Goal: Use online tool/utility: Utilize a website feature to perform a specific function

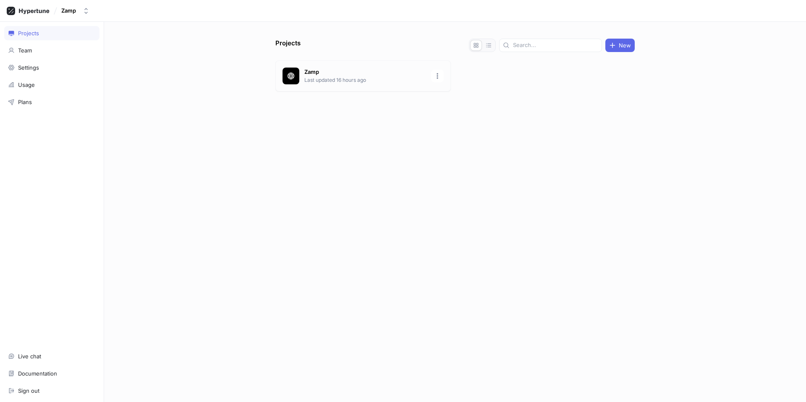
click at [308, 71] on p "Zamp" at bounding box center [365, 72] width 122 height 8
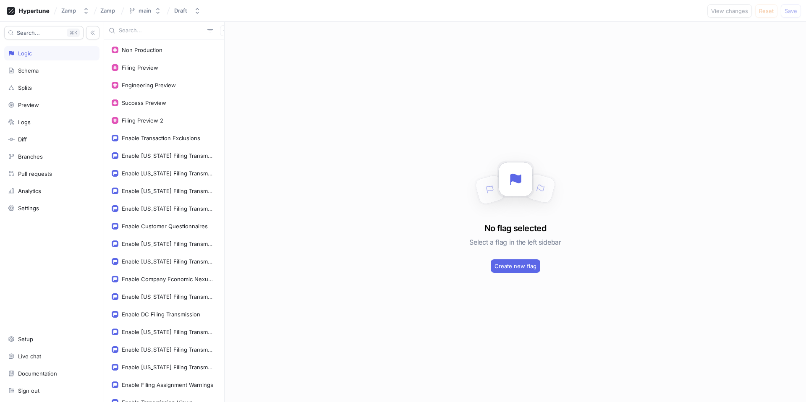
click at [147, 33] on input "text" at bounding box center [161, 30] width 85 height 8
click at [223, 30] on icon "button" at bounding box center [225, 31] width 4 height 4
click at [232, 45] on div "Flag" at bounding box center [236, 47] width 50 height 14
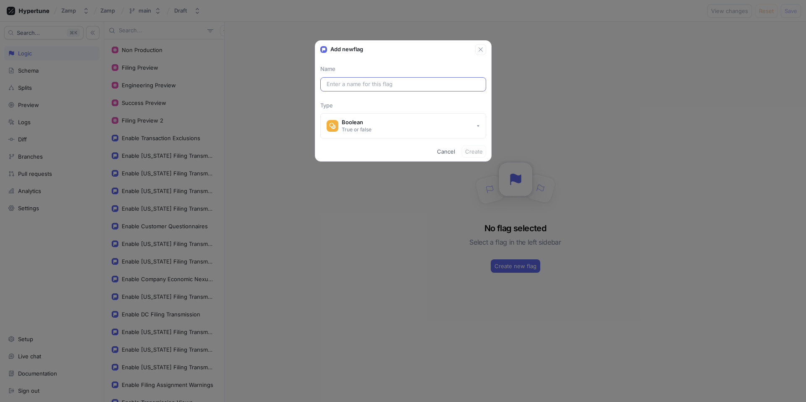
click at [348, 79] on div at bounding box center [403, 84] width 166 height 14
click at [351, 90] on div at bounding box center [403, 84] width 166 height 14
click at [353, 88] on input "text" at bounding box center [403, 84] width 153 height 8
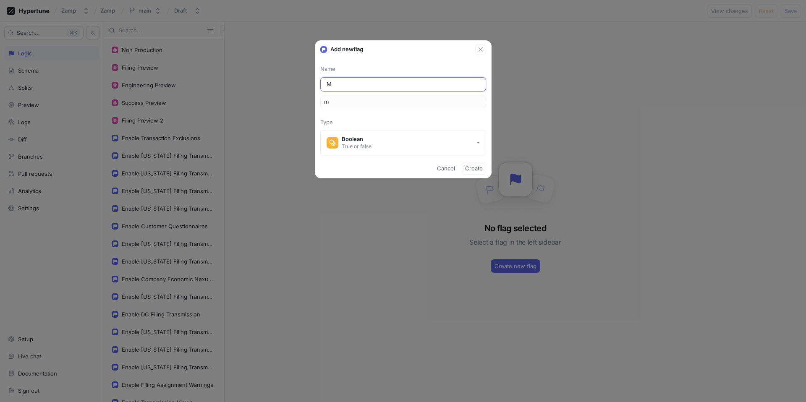
type input "Ma"
type input "ma"
type input "Mar"
type input "mar"
type input "Mark"
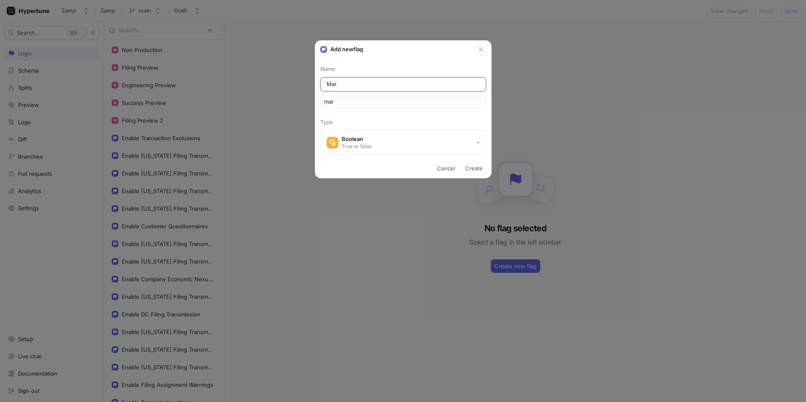
type input "mark"
type input "[PERSON_NAME]"
type input "markT"
type input "[PERSON_NAME]"
type input "markTr"
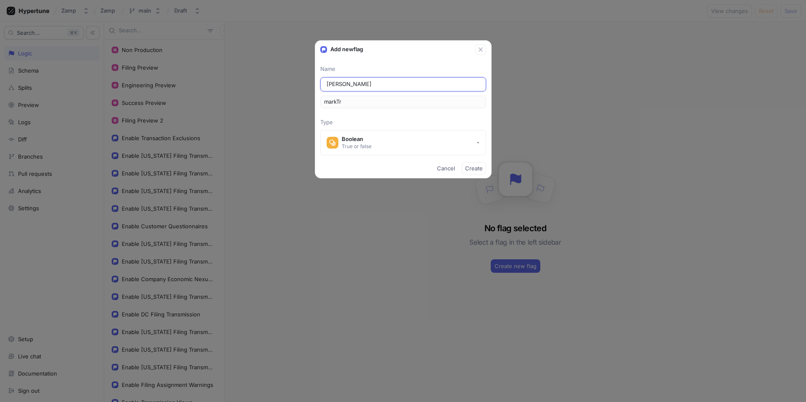
type input "[PERSON_NAME]"
type input "markTra"
type input "[PERSON_NAME]"
type input "markTran"
type input "Mark Trans"
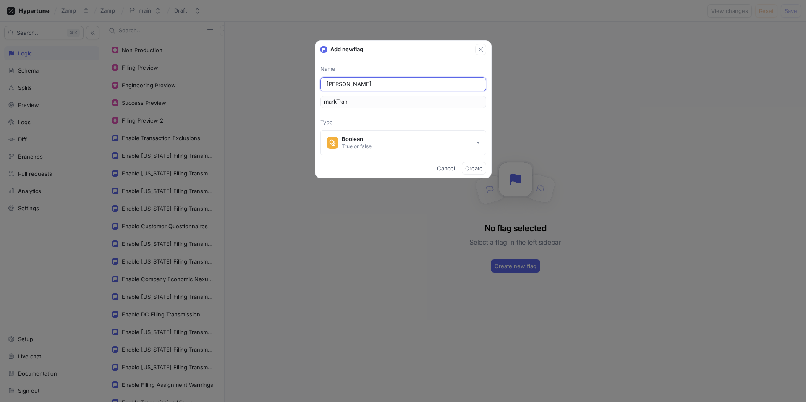
type input "markTrans"
type input "Mark Transm"
type input "markTransm"
type input "[PERSON_NAME]"
type input "markTransmi"
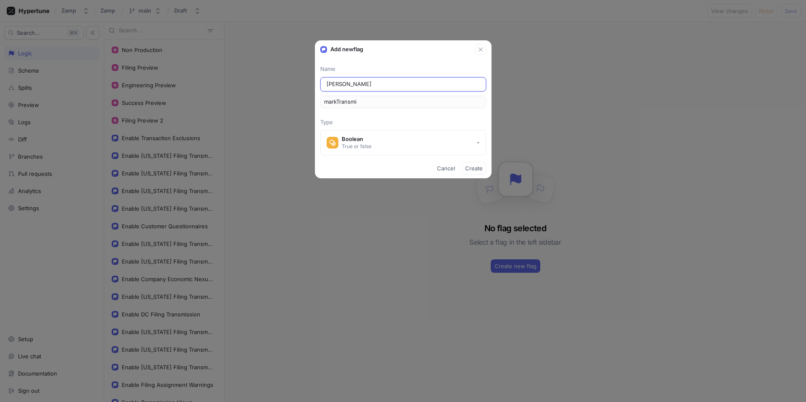
type input "[PERSON_NAME]"
type input "markTransmis"
type input "[PERSON_NAME]"
type input "markTransmiss"
type input "[PERSON_NAME]"
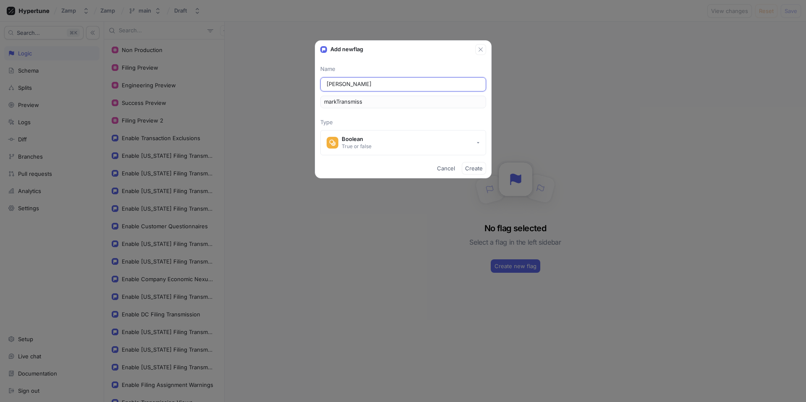
type input "markTransmissi"
type input "[PERSON_NAME]"
type input "markTransmissio"
type input "Mark Transmission"
type input "markTransmission"
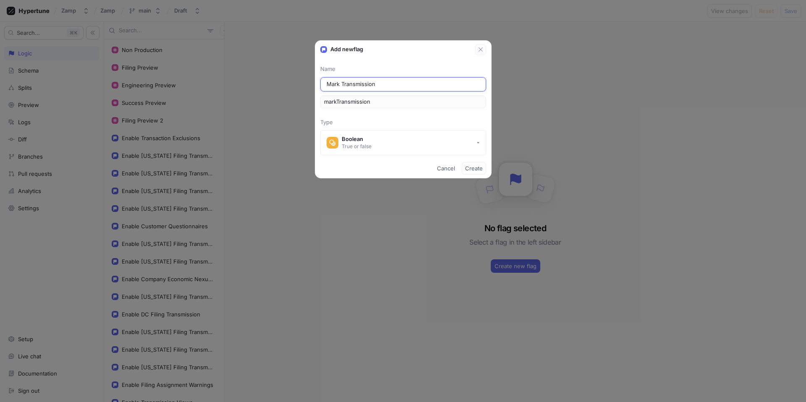
type input "Mark Transmission M"
type input "markTransmissionM"
type input "Mark Transmission Ma"
type input "markTransmissionMa"
type input "Mark Transmission Man"
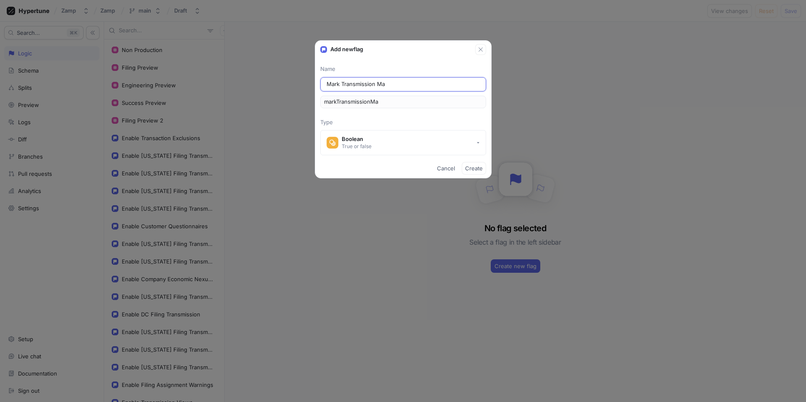
type input "markTransmissionMan"
type input "Mark Transmission Manu"
type input "markTransmissionManu"
type input "Mark Transmission Manua"
type input "markTransmissionManua"
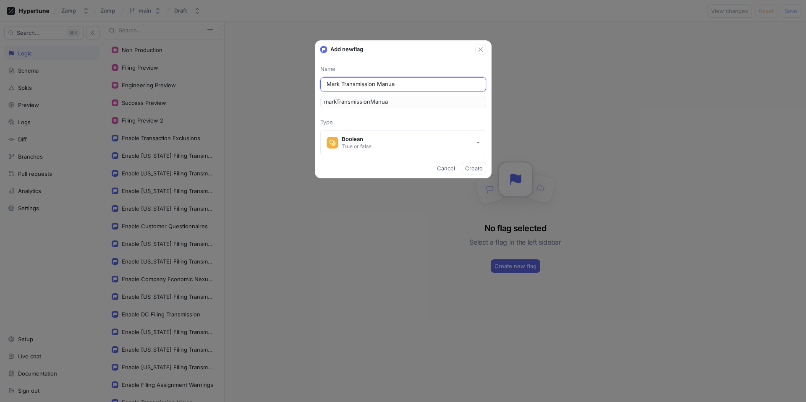
type input "Mark Transmission Manual"
type input "markTransmissionManual"
type input "Mark Transmission Manuall"
type input "markTransmissionManuall"
type input "Mark Transmission Manually"
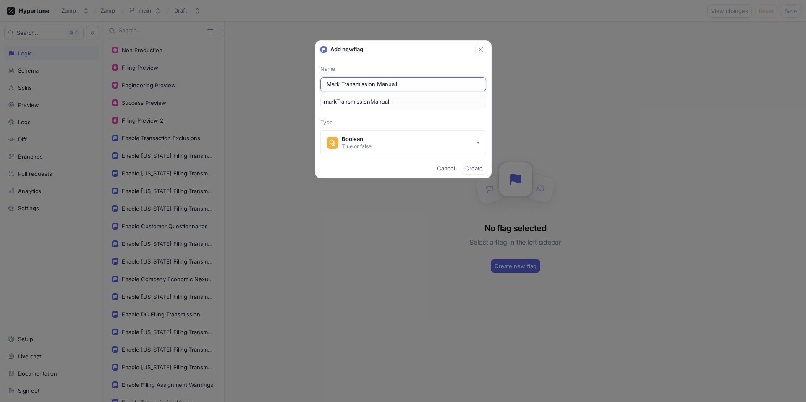
type input "markTransmissionManually"
type input "En"
type input "en"
type input "Ena"
type input "ena"
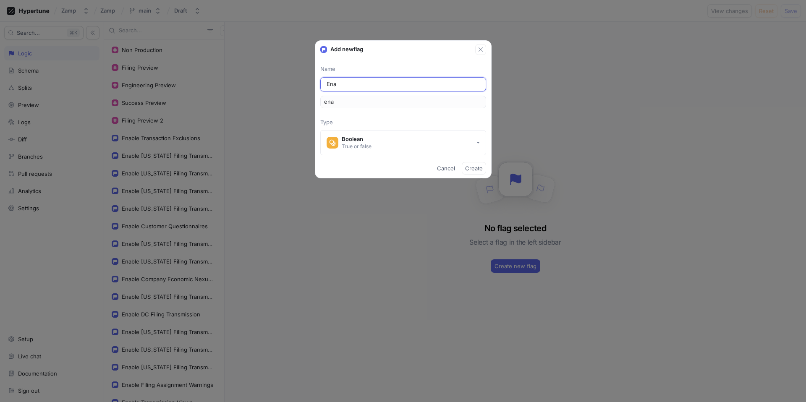
type input "Enab"
type input "enab"
type input "Enabl"
type input "enabl"
type input "Enable"
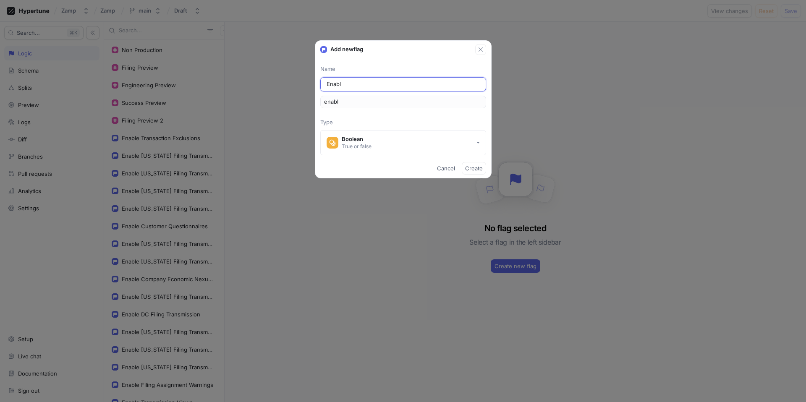
type input "enable"
type input "Enable M"
type input "enableM"
type input "Enable Ma"
type input "enableMa"
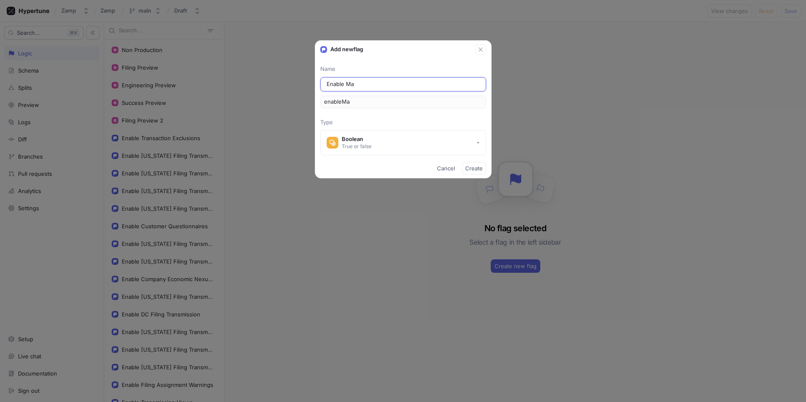
type input "Enable Man"
type input "enableMan"
type input "Enable Manu"
type input "enableManu"
type input "Enable Manua"
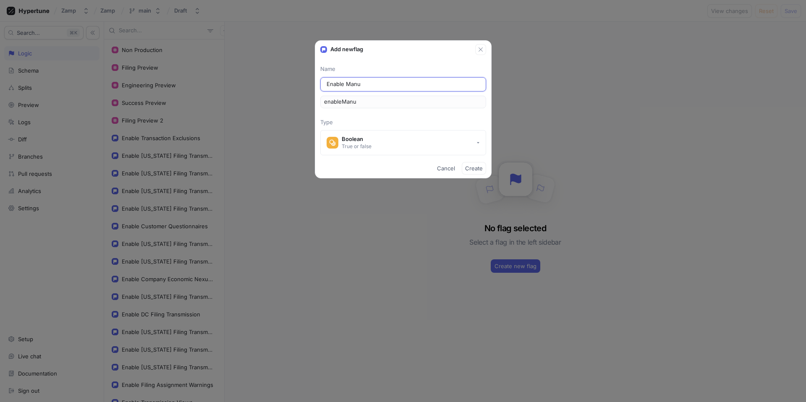
type input "enableManua"
type input "Enable Manual"
type input "enableManual"
type input "Enable Manual T"
type input "enableManualT"
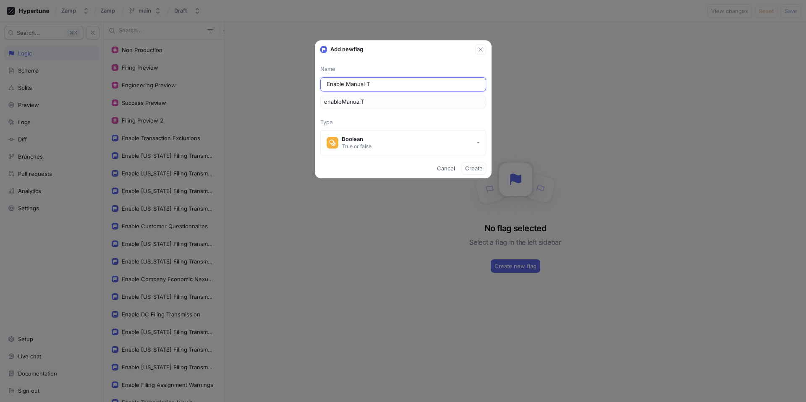
type input "Enable Manual Tr"
type input "enableManualTr"
type input "Enable Manual Tra"
type input "enableManualTra"
type input "Enable Manual [PERSON_NAME]"
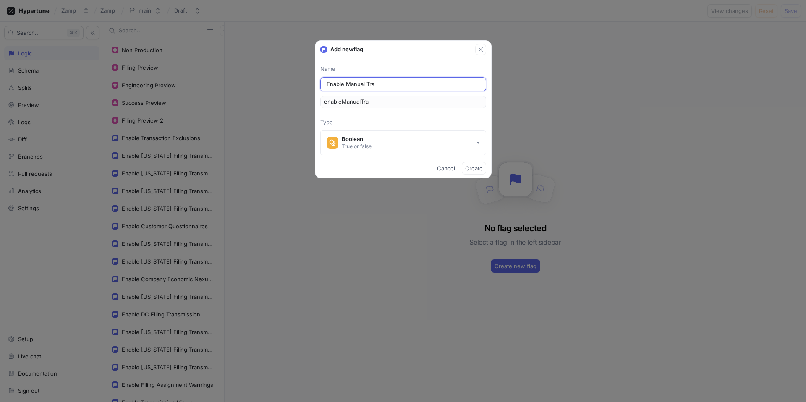
type input "enableManualTran"
type input "Enable Manual Trans"
type input "enableManualTrans"
type input "Enable Manual Transm"
type input "enableManualTransm"
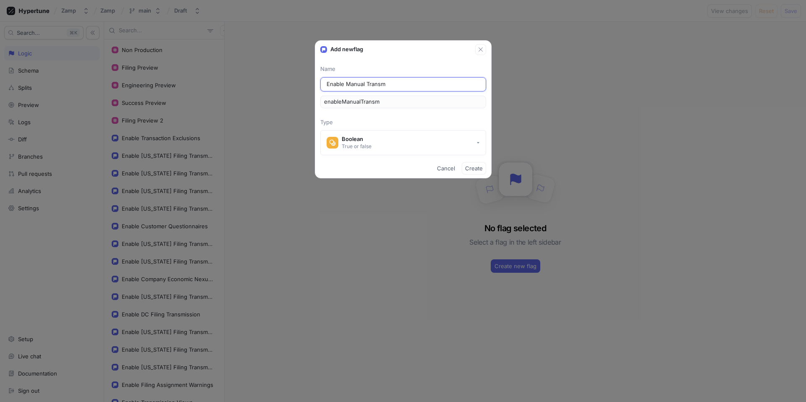
type input "Enable Manual Transmi"
type input "enableManualTransmi"
type input "Enable Manual Transmis"
type input "enableManualTransmis"
type input "Enable Manual Transmiss"
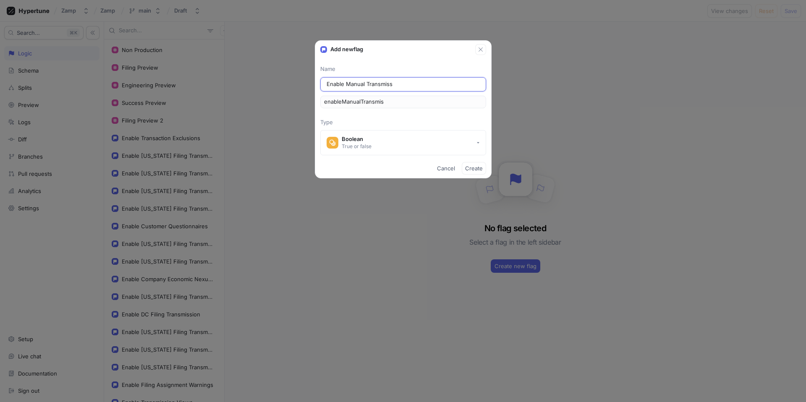
type input "enableManualTransmiss"
type input "Enable Manual Transmissi"
type input "enableManualTransmissi"
type input "Enable Manual Transmissio"
type input "enableManualTransmissio"
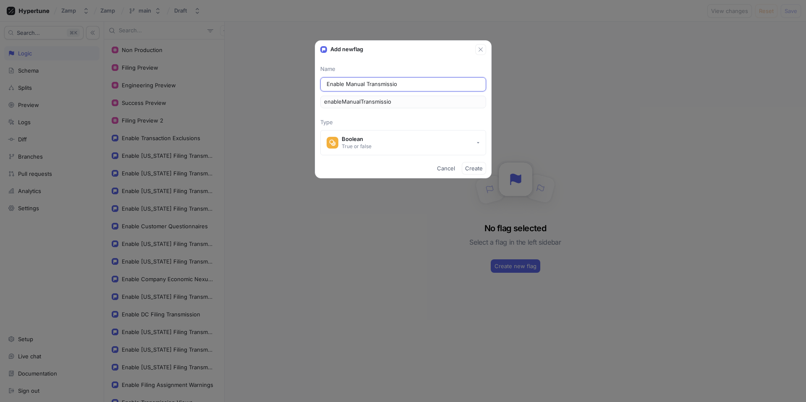
type input "Enable Manual Transmission"
type input "enableManualTransmission"
type input "Enable Manual Transmission S"
type input "enableManualTransmissionS"
type input "Enable Manual Transmission St"
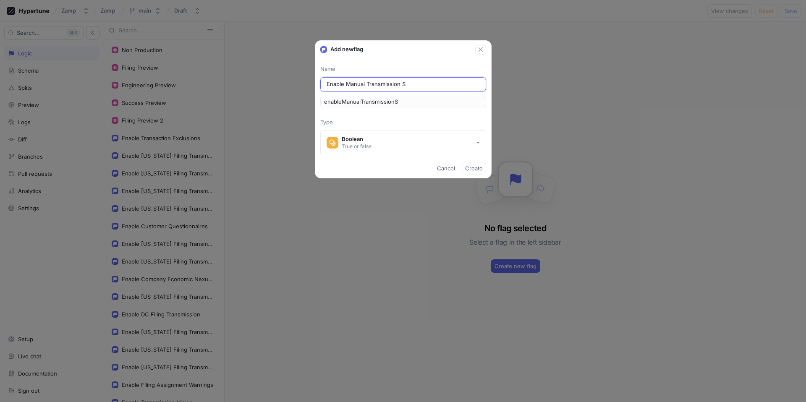
type input "enableManualTransmissionSt"
type input "Enable Manual Transmission Sta"
type input "enableManualTransmissionSta"
type input "Enable Manual Transmission Stat"
type input "enableManualTransmissionStat"
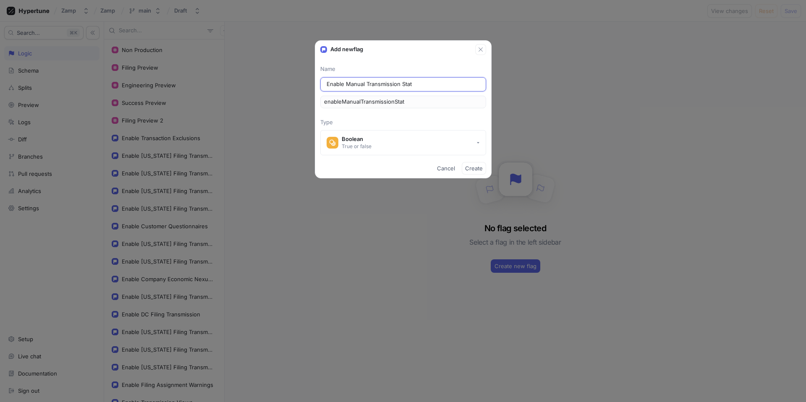
type input "Enable Manual Transmission Statu"
type input "enableManualTransmissionStatu"
type input "Enable Manual Transmission Status"
type input "enableManualTransmissionStatus"
type input "Enable Manual Transmission Status U"
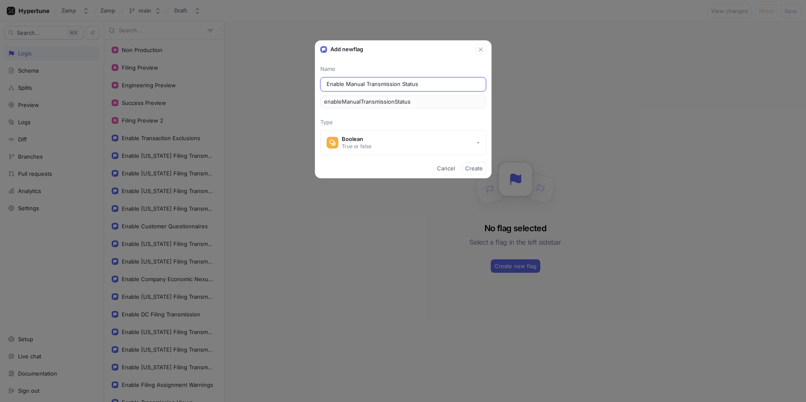
type input "enableManualTransmissionStatusU"
type input "Enable Manual Transmission Status Up"
type input "enableManualTransmissionStatusUp"
type input "Enable Manual Transmission Status Upd"
type input "enableManualTransmissionStatusUpd"
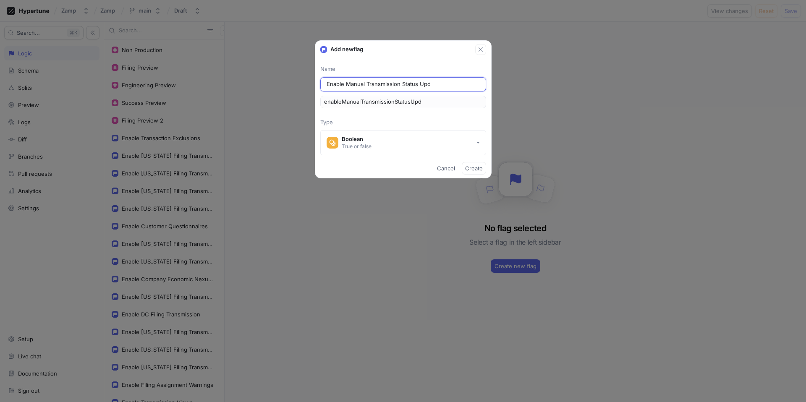
type input "Enable Manual Transmission Status Upda"
type input "enableManualTransmissionStatusUpda"
type input "Enable Manual Transmission Status Updat"
type input "enableManualTransmissionStatusUpdat"
type input "Enable Manual Transmission Status Update"
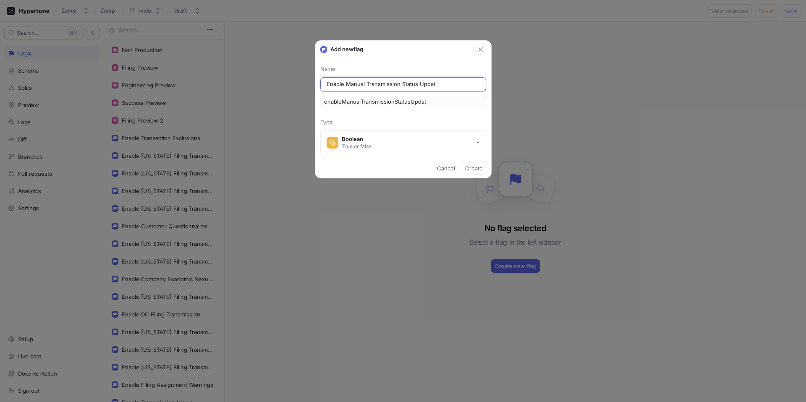
type input "enableManualTransmissionStatusUpdate"
type input "Enable Manual Transmission Status Update"
click at [474, 168] on span "Create" at bounding box center [474, 168] width 18 height 5
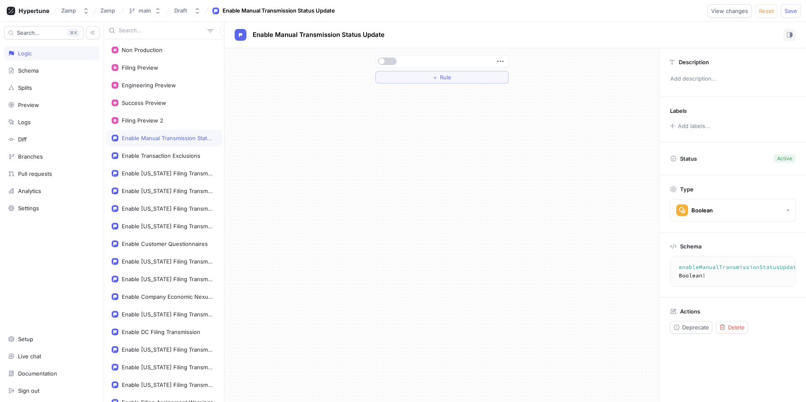
click at [389, 58] on button "button" at bounding box center [387, 62] width 19 height 8
click at [384, 59] on button "button" at bounding box center [387, 62] width 19 height 8
click at [431, 78] on button "＋ Rule" at bounding box center [441, 77] width 133 height 13
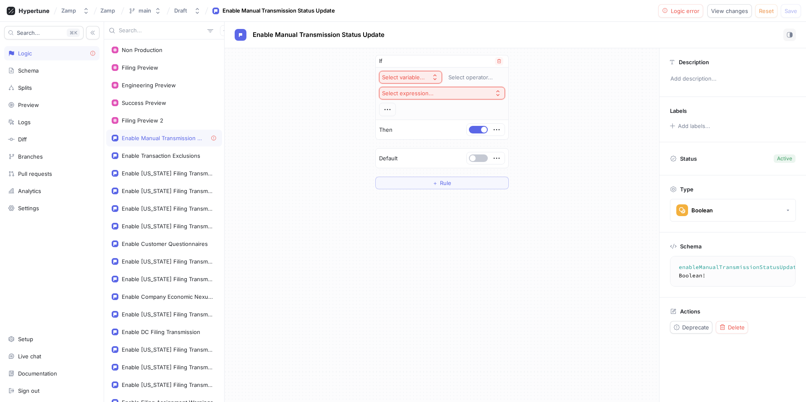
click at [438, 96] on button "Select expression..." at bounding box center [442, 93] width 126 height 13
click at [423, 79] on div "Select variable..." at bounding box center [403, 77] width 43 height 7
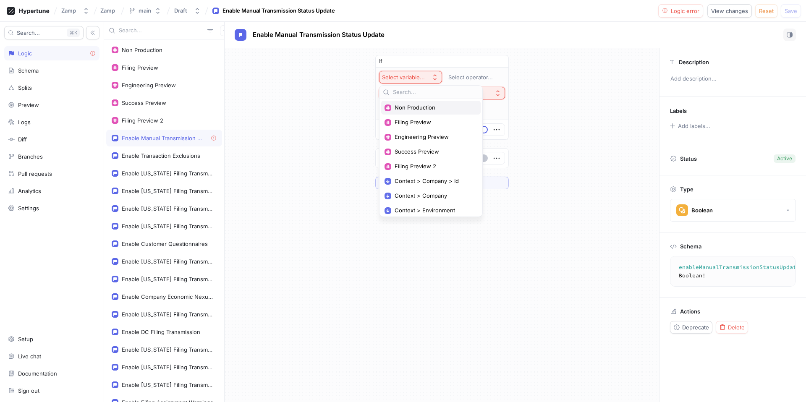
click at [432, 113] on div "Non Production" at bounding box center [430, 108] width 99 height 14
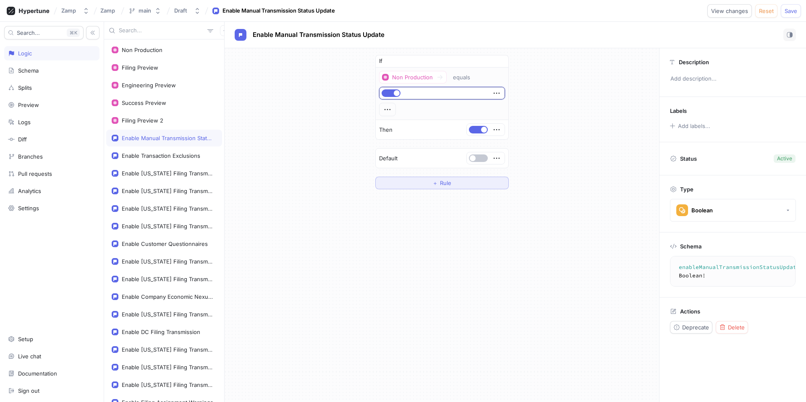
click at [423, 178] on button "＋ Rule" at bounding box center [441, 183] width 133 height 13
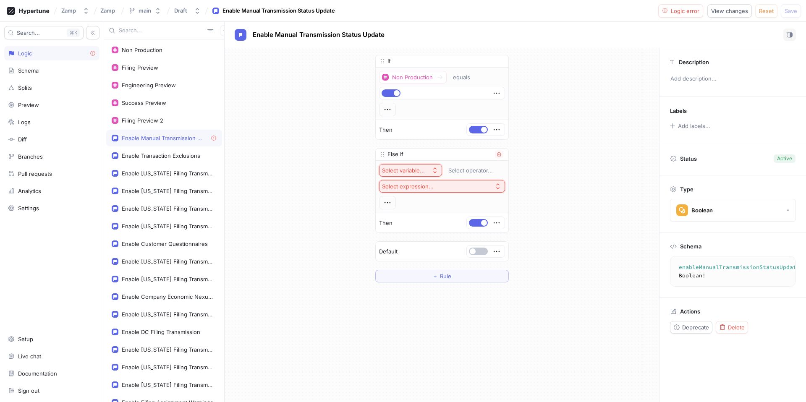
click at [421, 172] on div "Select variable..." at bounding box center [405, 170] width 46 height 7
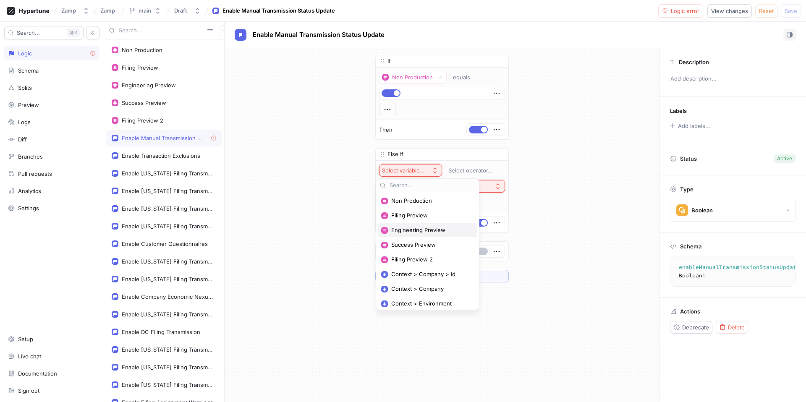
click at [431, 233] on span "Engineering Preview" at bounding box center [430, 230] width 79 height 7
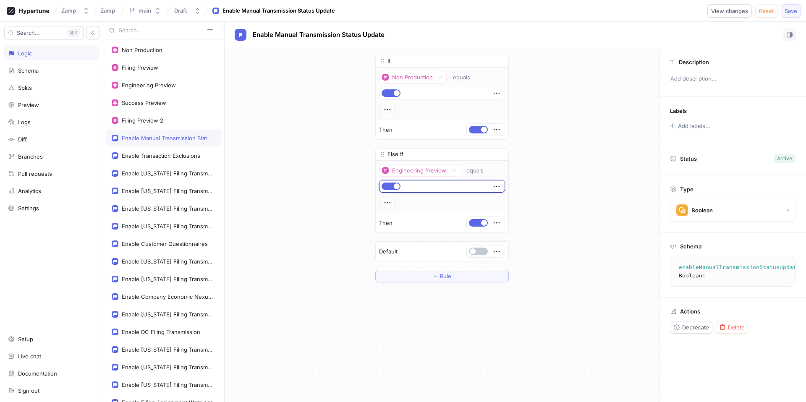
click at [794, 8] on span "Save" at bounding box center [791, 10] width 13 height 5
click at [730, 265] on textarea "enableManualTransmissionStatusUpdate: Boolean!" at bounding box center [756, 271] width 164 height 23
click at [151, 86] on div "Engineering Preview" at bounding box center [149, 85] width 54 height 7
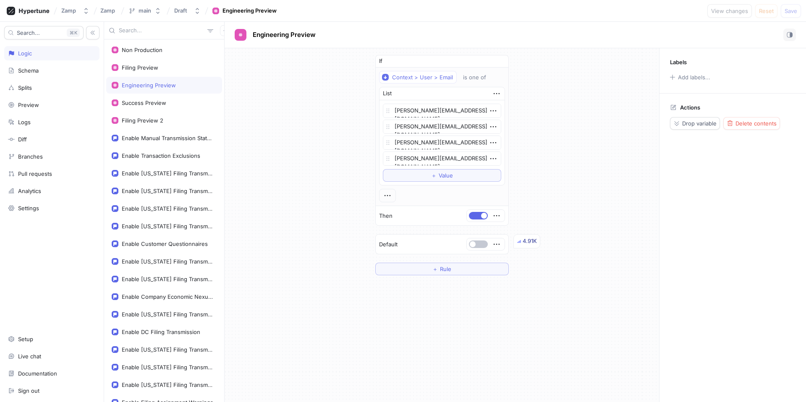
type textarea "x"
